Goal: Transaction & Acquisition: Purchase product/service

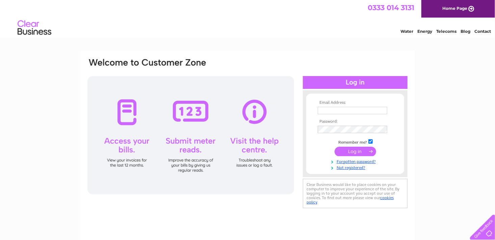
click at [128, 112] on div at bounding box center [190, 135] width 207 height 118
click at [126, 151] on div at bounding box center [190, 135] width 207 height 118
click at [325, 111] on input "text" at bounding box center [353, 110] width 70 height 7
type input "derekarcher6@aol.com"
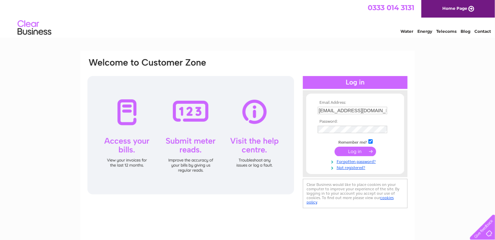
click at [358, 149] on input "submit" at bounding box center [356, 151] width 42 height 9
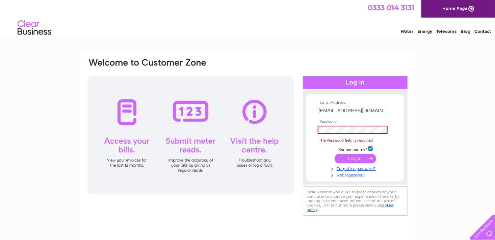
click at [371, 148] on input "checkbox" at bounding box center [371, 148] width 4 height 4
checkbox input "true"
click at [353, 168] on link "Forgotten password?" at bounding box center [356, 168] width 77 height 6
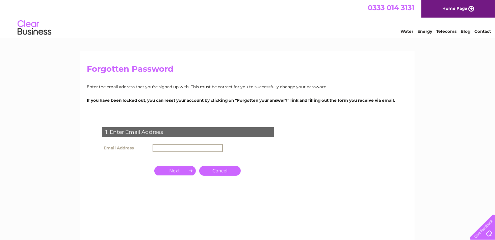
click at [156, 148] on input "text" at bounding box center [188, 148] width 70 height 8
type input "[EMAIL_ADDRESS][DOMAIN_NAME]"
click at [183, 170] on input "button" at bounding box center [175, 169] width 42 height 9
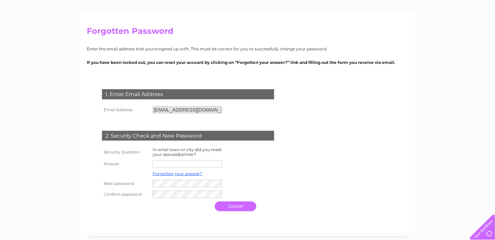
scroll to position [55, 0]
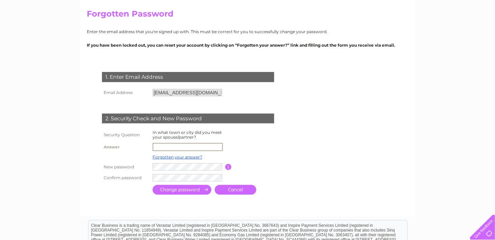
click at [158, 146] on input "text" at bounding box center [188, 147] width 70 height 8
type input "hexham"
click at [176, 190] on input "submit" at bounding box center [182, 189] width 59 height 10
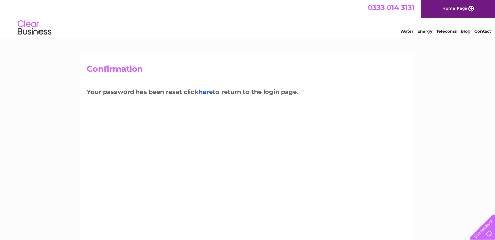
click at [207, 91] on link "here" at bounding box center [206, 91] width 14 height 7
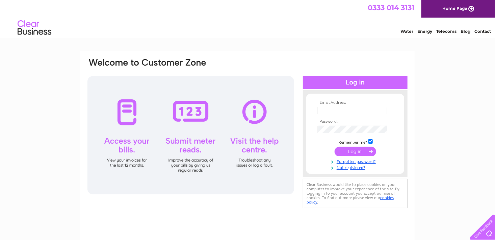
type input "[EMAIL_ADDRESS][DOMAIN_NAME]"
click at [353, 148] on input "submit" at bounding box center [356, 151] width 42 height 9
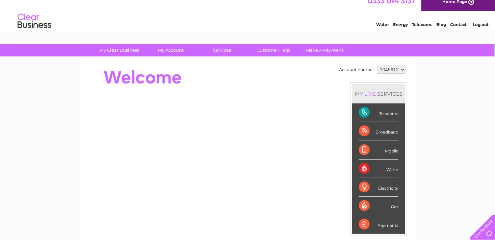
scroll to position [7, 0]
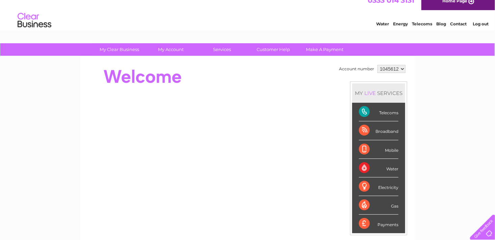
click at [379, 221] on div "Payments" at bounding box center [379, 224] width 40 height 18
click at [362, 222] on div "Payments" at bounding box center [379, 224] width 40 height 18
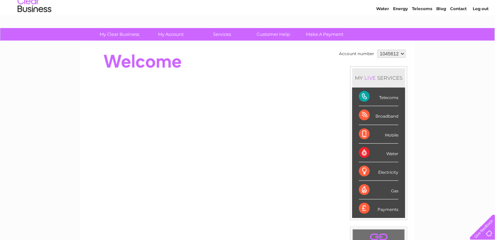
scroll to position [0, 0]
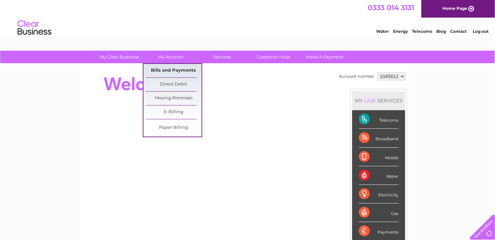
click at [175, 68] on link "Bills and Payments" at bounding box center [174, 71] width 56 height 14
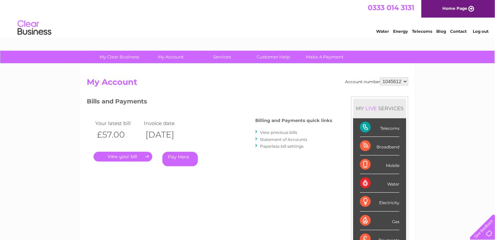
click at [183, 157] on link "Pay Here" at bounding box center [179, 159] width 35 height 15
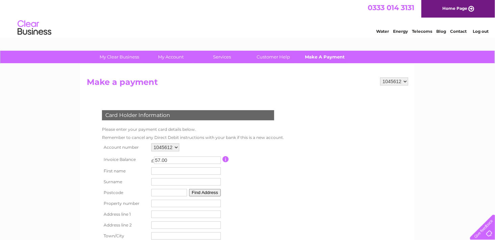
click at [322, 56] on link "Make A Payment" at bounding box center [325, 57] width 56 height 12
